Goal: Find specific page/section: Find specific page/section

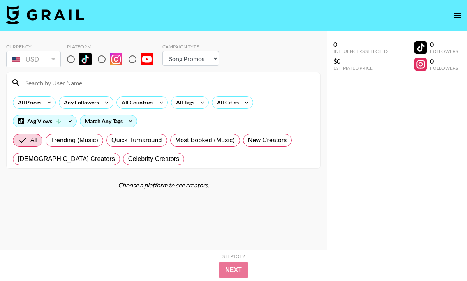
select select "Song"
click at [186, 104] on div "All Tags" at bounding box center [184, 103] width 25 height 12
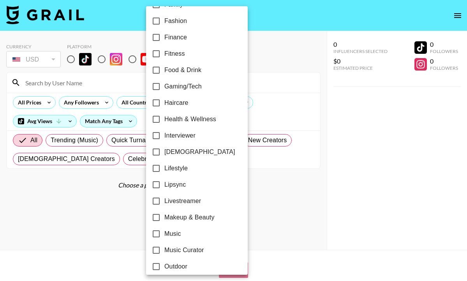
scroll to position [255, 0]
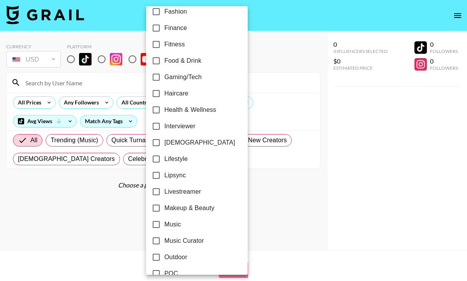
click at [172, 143] on span "[DEMOGRAPHIC_DATA]" at bounding box center [200, 142] width 71 height 9
click at [165, 143] on input "[DEMOGRAPHIC_DATA]" at bounding box center [156, 142] width 16 height 16
checkbox input "true"
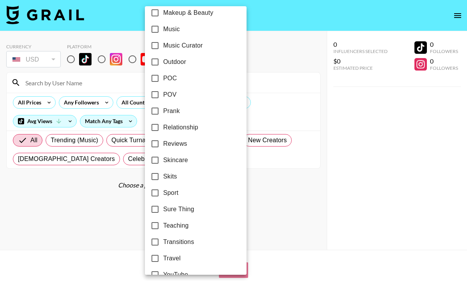
scroll to position [450, 0]
click at [182, 126] on span "Relationship" at bounding box center [180, 127] width 35 height 9
click at [163, 126] on input "Relationship" at bounding box center [155, 127] width 16 height 16
checkbox input "true"
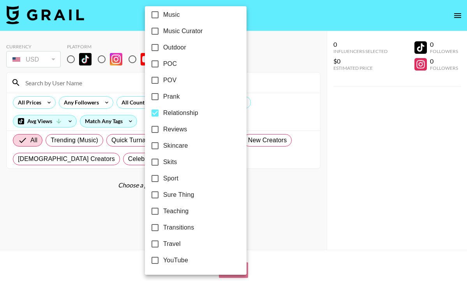
scroll to position [464, 0]
click at [287, 193] on div at bounding box center [233, 140] width 467 height 281
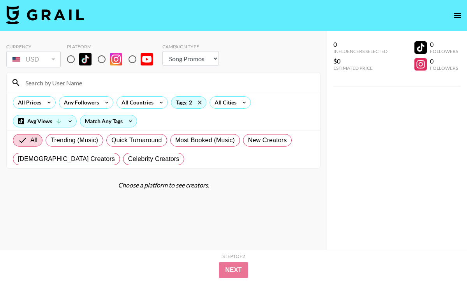
click at [235, 200] on section "Currency USD USD ​ Platform Campaign Type Choose Type... Song Promos Brand Prom…" at bounding box center [163, 146] width 315 height 219
click at [146, 185] on div "Choose a platform to see creators." at bounding box center [163, 185] width 315 height 8
click at [77, 57] on input "radio" at bounding box center [71, 59] width 16 height 16
radio input "true"
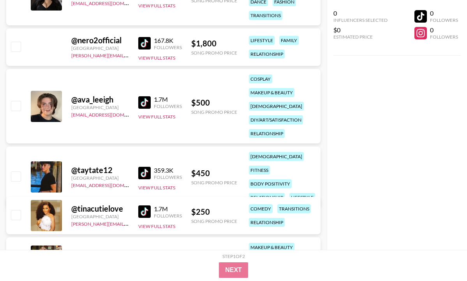
scroll to position [9491, 0]
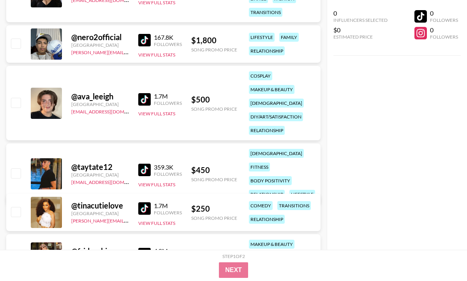
click at [94, 162] on div "@ taytate12" at bounding box center [100, 167] width 58 height 10
click at [54, 166] on div at bounding box center [46, 173] width 31 height 31
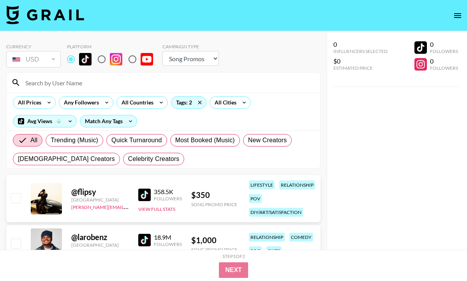
scroll to position [0, 0]
